Goal: Task Accomplishment & Management: Use online tool/utility

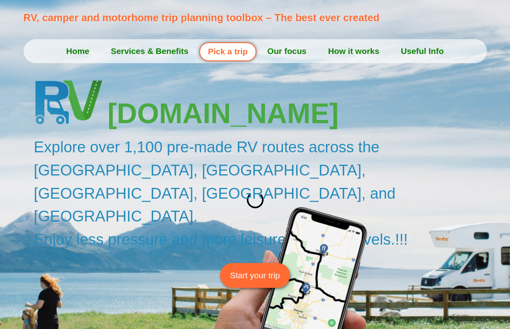
click at [231, 53] on link "Pick a trip" at bounding box center [227, 51] width 57 height 19
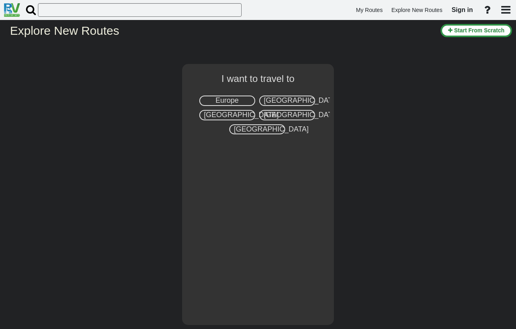
click at [278, 100] on span "[GEOGRAPHIC_DATA]" at bounding box center [301, 100] width 75 height 8
select select "number:2"
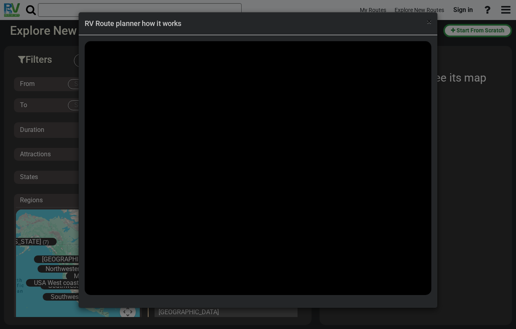
click at [428, 23] on span "×" at bounding box center [429, 22] width 4 height 10
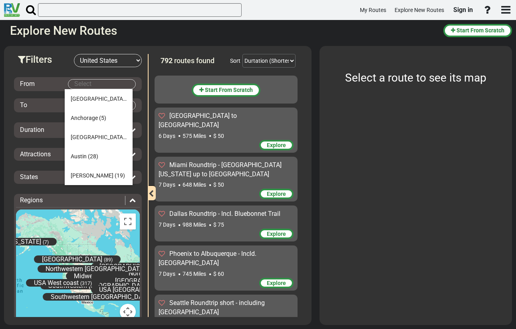
click at [109, 84] on body "My Routes Explore New Routes Sign in ×" at bounding box center [258, 164] width 516 height 329
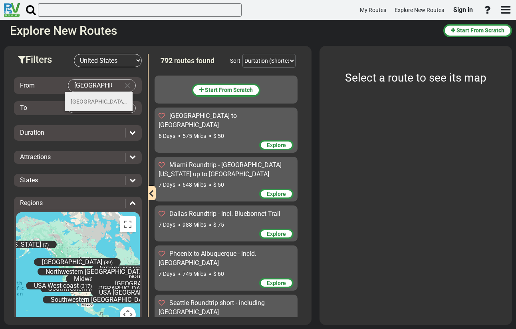
click at [126, 99] on span "(26)" at bounding box center [131, 101] width 10 height 6
type input "[GEOGRAPHIC_DATA]"
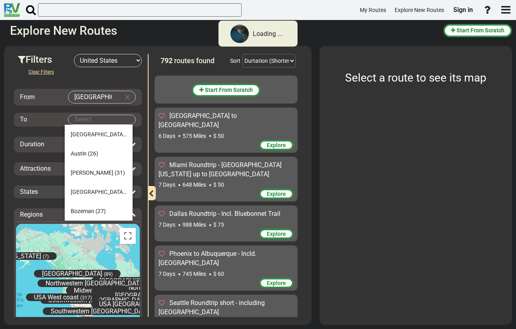
click at [92, 121] on body "Loading ... My Routes Explore New Routes Sign in × Name" at bounding box center [258, 164] width 516 height 329
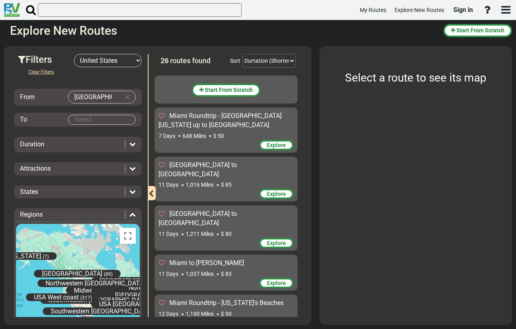
drag, startPoint x: 299, startPoint y: 115, endPoint x: 300, endPoint y: 136, distance: 21.2
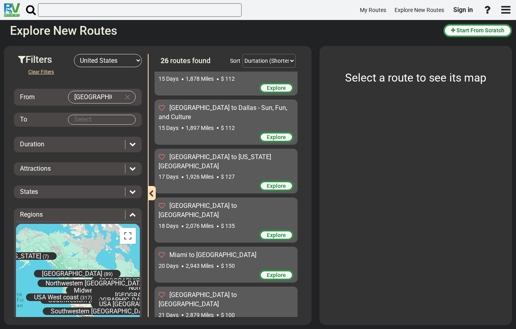
scroll to position [380, 0]
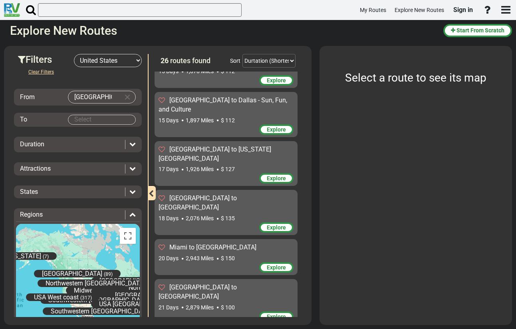
click at [207, 243] on span "Miami to [GEOGRAPHIC_DATA]" at bounding box center [212, 247] width 87 height 8
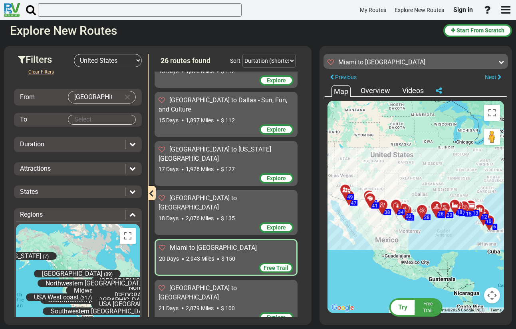
click at [272, 264] on span "Free Trail" at bounding box center [276, 267] width 25 height 6
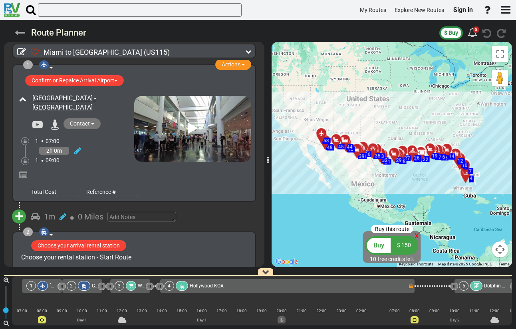
click at [22, 30] on icon at bounding box center [20, 33] width 10 height 10
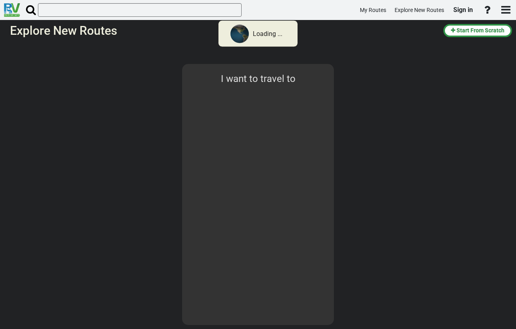
select select "number:2"
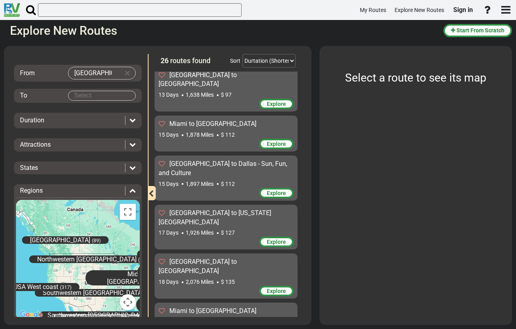
scroll to position [36, 0]
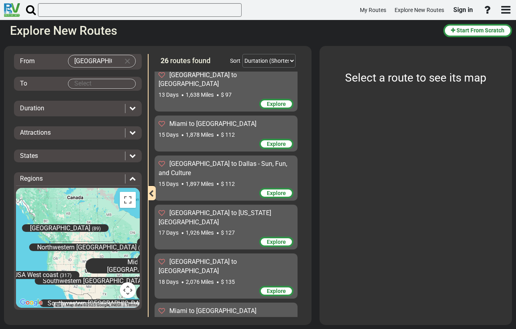
click at [129, 135] on icon at bounding box center [132, 132] width 6 height 6
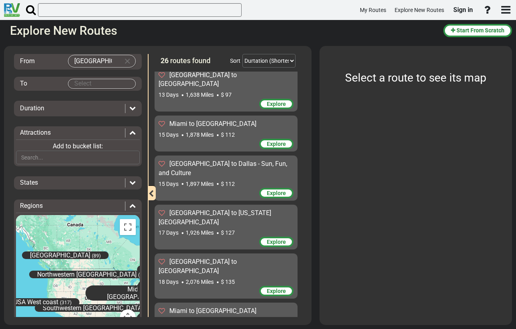
click at [129, 134] on icon at bounding box center [132, 132] width 6 height 6
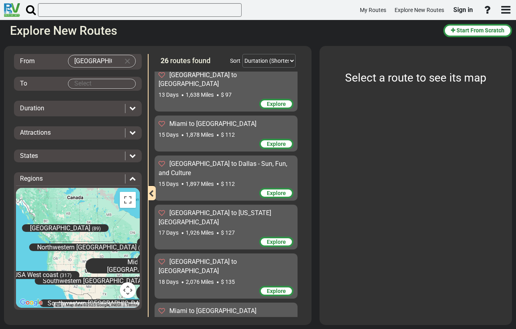
click at [129, 109] on icon at bounding box center [132, 108] width 6 height 6
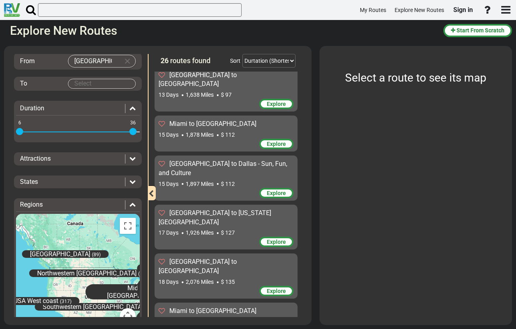
click at [129, 109] on icon at bounding box center [132, 108] width 6 height 6
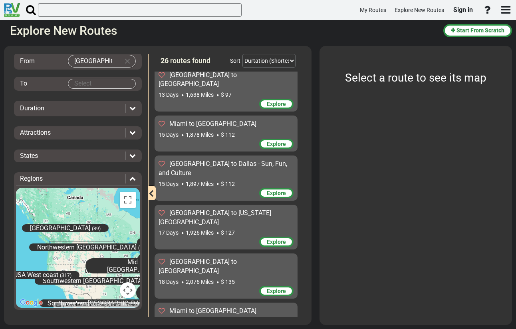
click at [94, 58] on input "[GEOGRAPHIC_DATA]" at bounding box center [93, 61] width 51 height 12
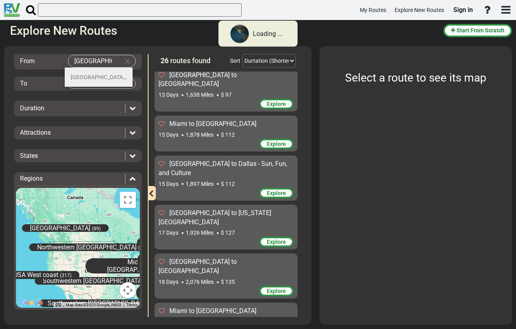
click at [94, 75] on span "[GEOGRAPHIC_DATA]" at bounding box center [99, 77] width 56 height 6
type input "[GEOGRAPHIC_DATA]"
click at [91, 83] on body "Loading ... My Routes Explore New Routes Sign in × Name" at bounding box center [258, 164] width 516 height 329
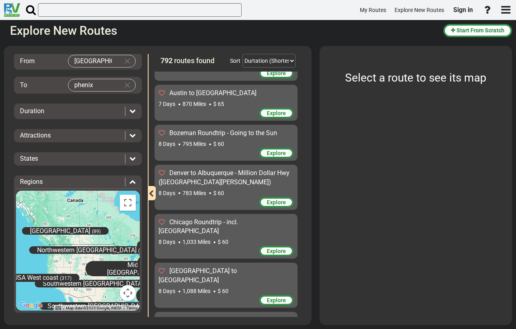
click at [96, 86] on body "My Routes Explore New Routes Sign in ×" at bounding box center [258, 164] width 516 height 329
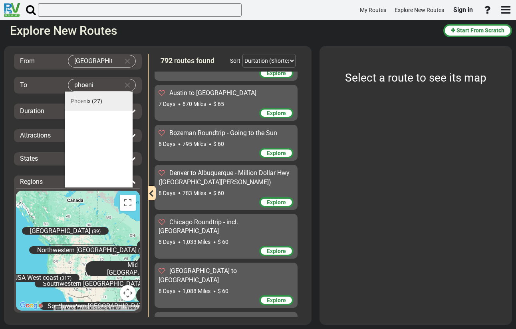
click at [93, 98] on span "(27)" at bounding box center [97, 101] width 10 height 6
type input "Phoenix"
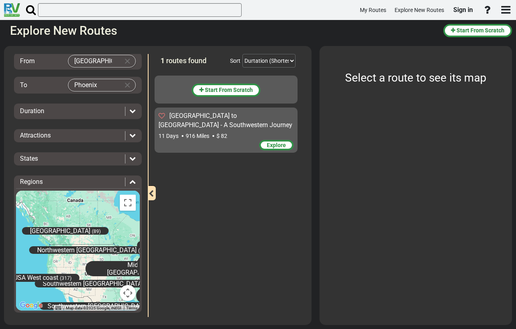
scroll to position [0, 0]
click at [216, 119] on span "[GEOGRAPHIC_DATA] to [GEOGRAPHIC_DATA] - A Southwestern Journey" at bounding box center [226, 120] width 134 height 17
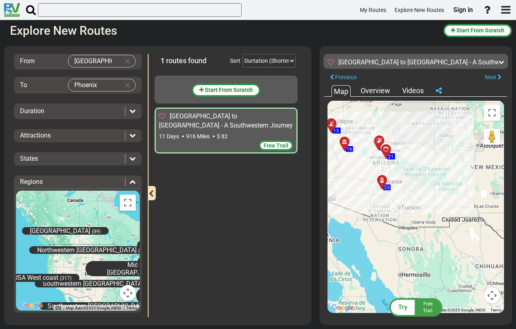
drag, startPoint x: 430, startPoint y: 226, endPoint x: 341, endPoint y: 179, distance: 101.1
click at [341, 179] on div "To activate drag with keyboard, press Alt + Enter. Once in keyboard drag state,…" at bounding box center [415, 207] width 176 height 212
click at [100, 63] on input "[GEOGRAPHIC_DATA]" at bounding box center [93, 61] width 51 height 12
click at [100, 62] on input "[GEOGRAPHIC_DATA]" at bounding box center [93, 61] width 51 height 12
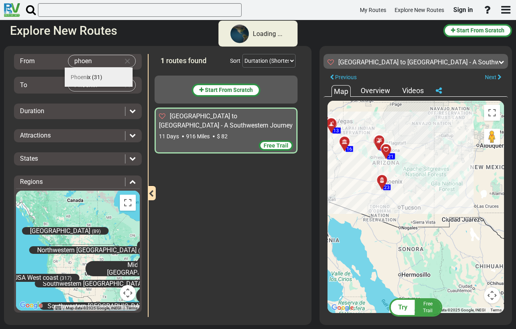
click at [93, 75] on span "(31)" at bounding box center [97, 77] width 10 height 6
type input "Phoenix"
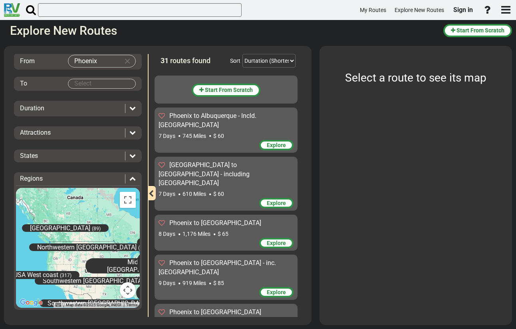
click at [93, 83] on body "My Routes Explore New Routes Sign in ×" at bounding box center [258, 164] width 516 height 329
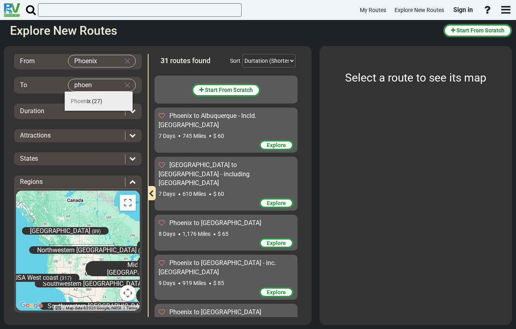
click at [86, 101] on span "Phoen ix" at bounding box center [81, 101] width 20 height 6
type input "Phoenix"
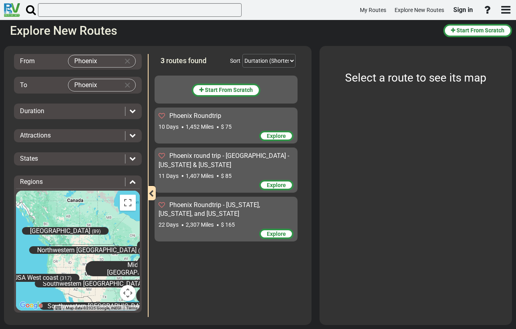
click at [198, 156] on span "Phoenix round trip - [GEOGRAPHIC_DATA] - [US_STATE] & [US_STATE]" at bounding box center [224, 160] width 131 height 17
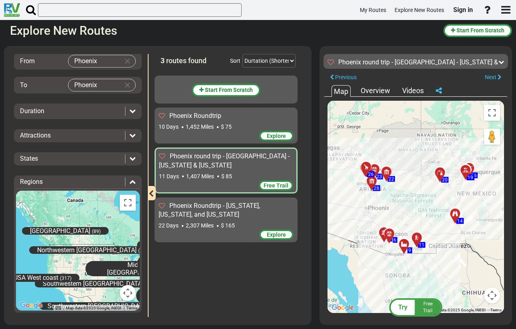
click at [221, 115] on div "Phoenix Roundtrip" at bounding box center [226, 115] width 135 height 9
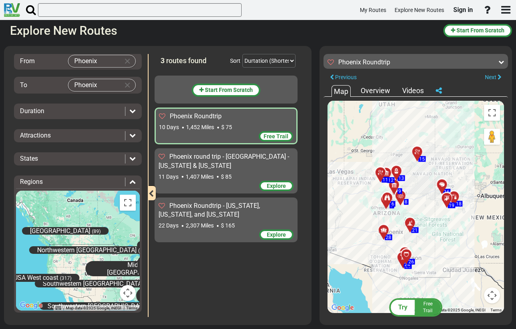
click at [219, 158] on span "Phoenix round trip - [GEOGRAPHIC_DATA] - [US_STATE] & [US_STATE]" at bounding box center [224, 161] width 131 height 17
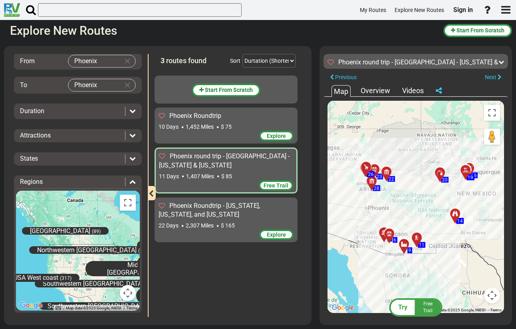
click at [409, 309] on div "Try" at bounding box center [403, 306] width 24 height 15
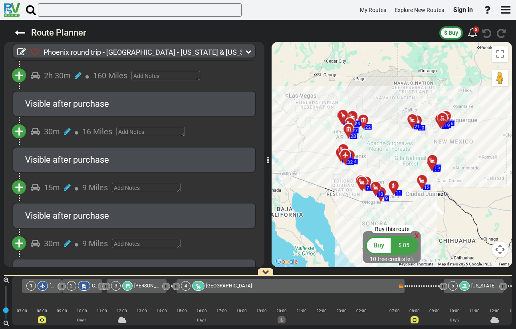
scroll to position [1675, 0]
